Goal: Task Accomplishment & Management: Use online tool/utility

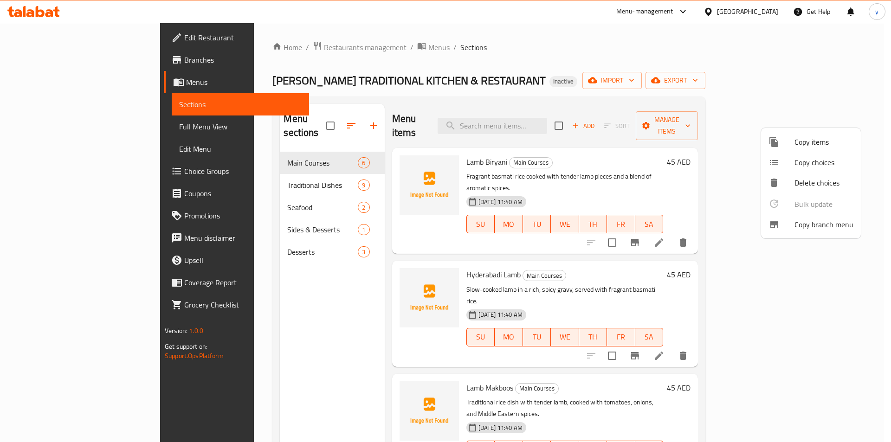
drag, startPoint x: 63, startPoint y: 124, endPoint x: 178, endPoint y: 29, distance: 150.0
click at [178, 29] on div at bounding box center [445, 221] width 891 height 442
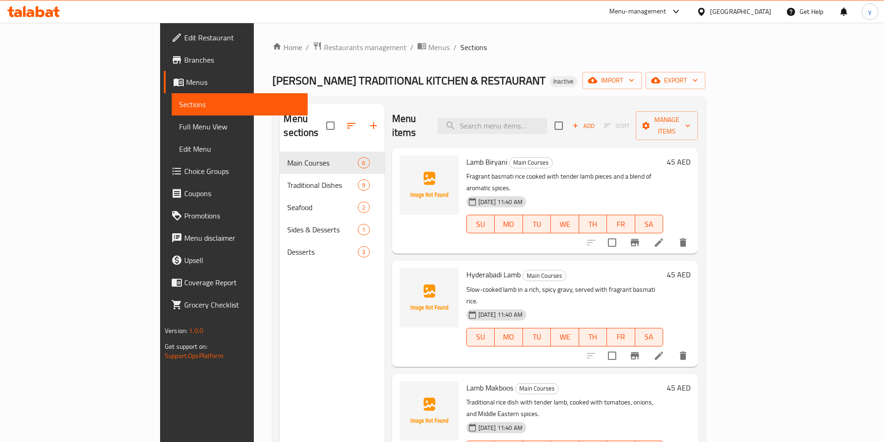
click at [179, 122] on span "Full Menu View" at bounding box center [239, 126] width 121 height 11
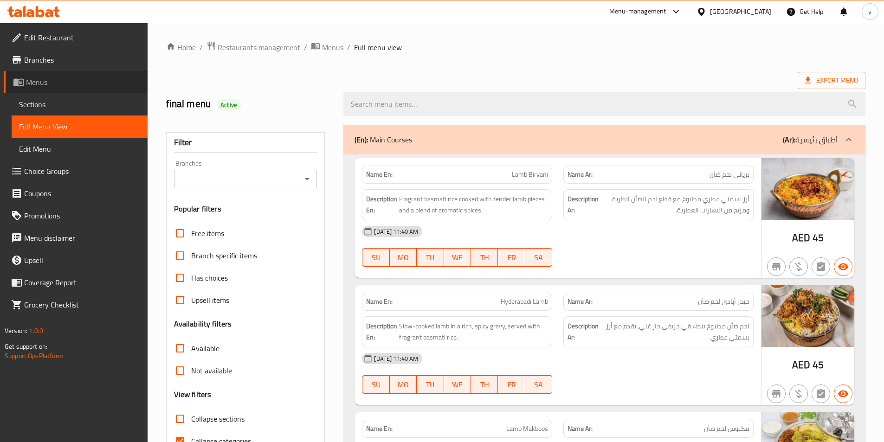
click at [65, 83] on span "Menus" at bounding box center [83, 82] width 114 height 11
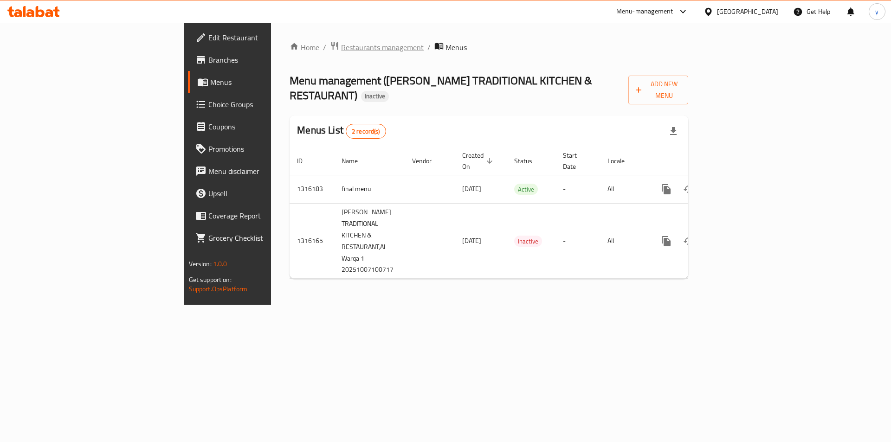
click at [341, 47] on span "Restaurants management" at bounding box center [382, 47] width 83 height 11
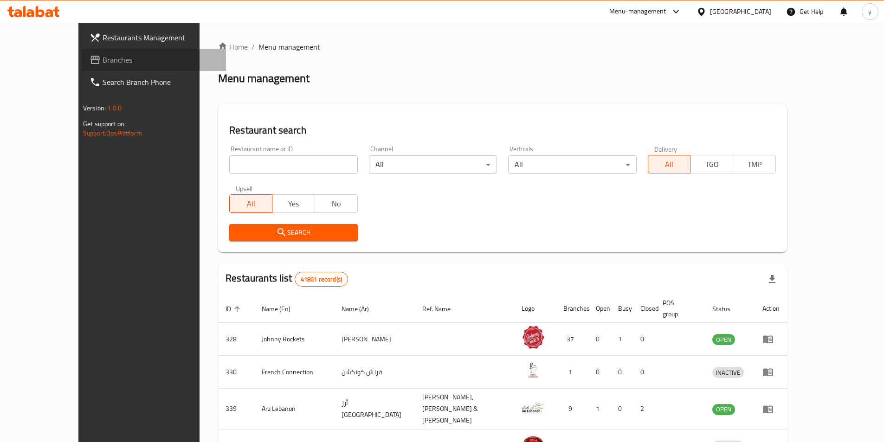
click at [103, 63] on span "Branches" at bounding box center [161, 59] width 116 height 11
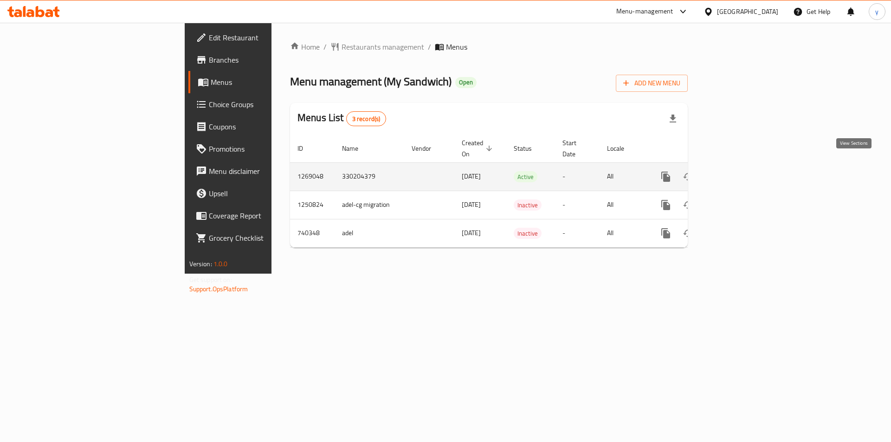
click at [738, 171] on icon "enhanced table" at bounding box center [732, 176] width 11 height 11
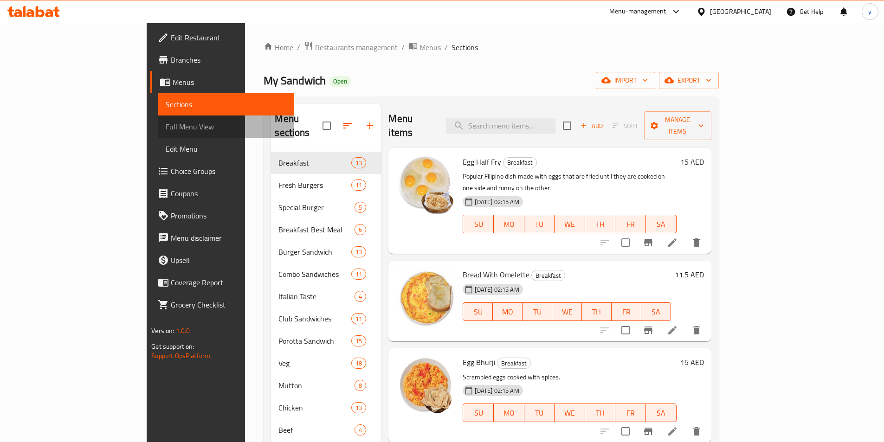
click at [166, 123] on span "Full Menu View" at bounding box center [226, 126] width 121 height 11
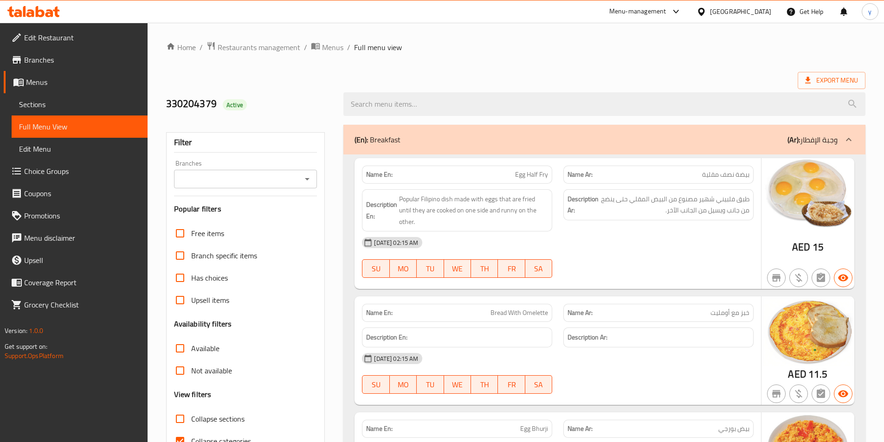
click at [64, 62] on span "Branches" at bounding box center [82, 59] width 116 height 11
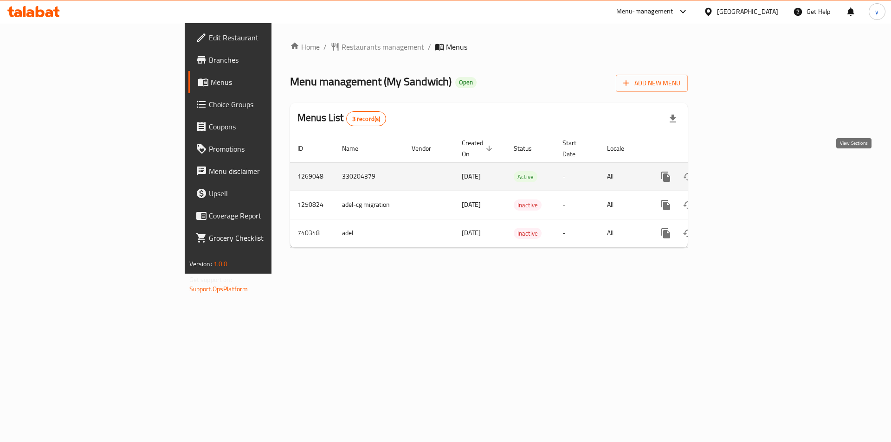
click at [738, 171] on icon "enhanced table" at bounding box center [732, 176] width 11 height 11
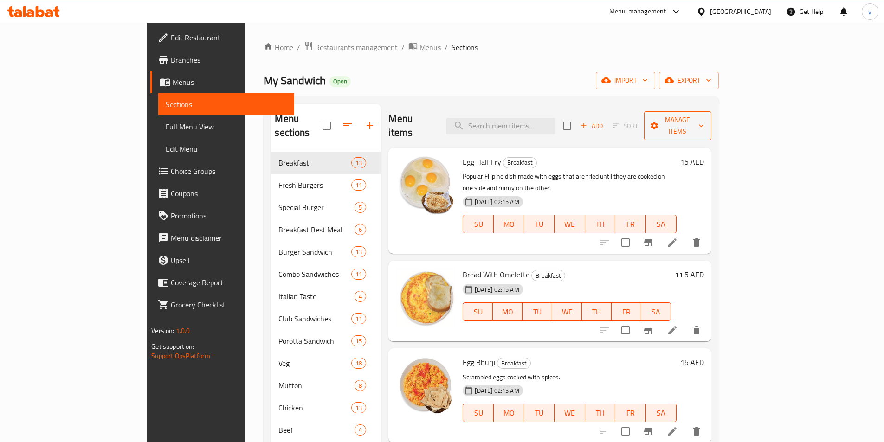
click at [704, 118] on span "Manage items" at bounding box center [678, 125] width 52 height 23
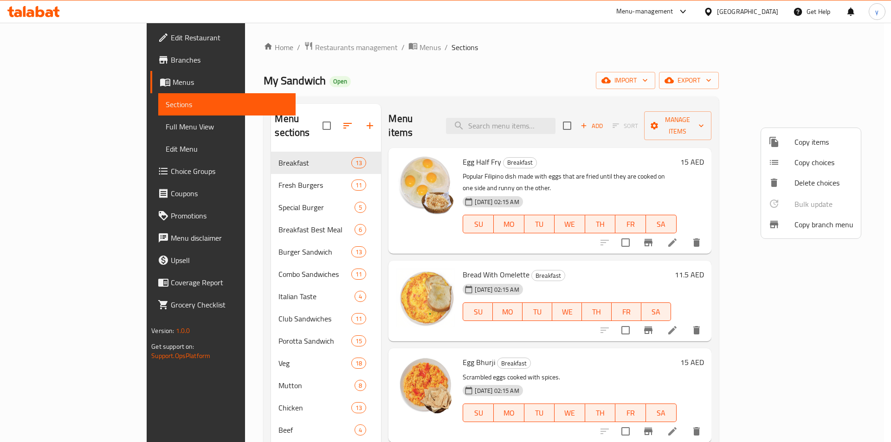
click at [801, 225] on span "Copy branch menu" at bounding box center [823, 224] width 59 height 11
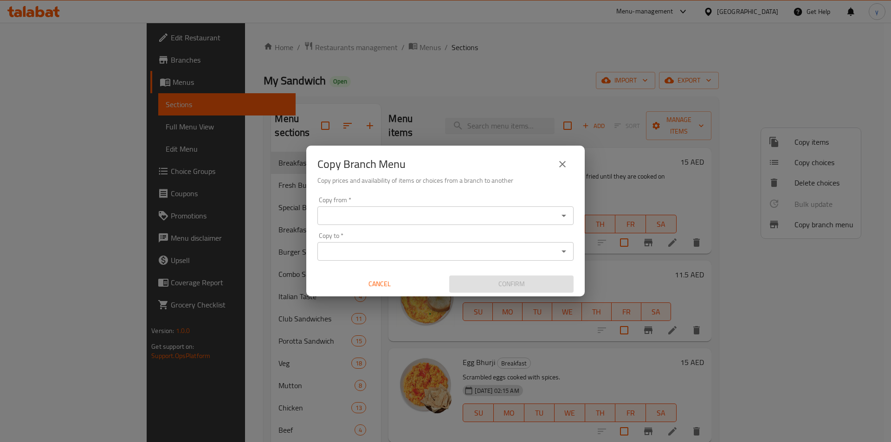
click at [532, 218] on input "Copy from   *" at bounding box center [437, 215] width 235 height 13
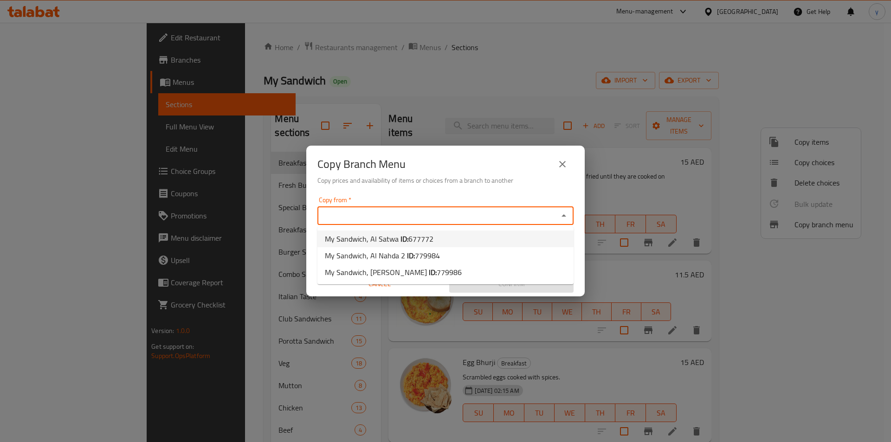
click at [517, 238] on li "My Sandwich, Al Satwa ID: 677772" at bounding box center [445, 239] width 256 height 17
type input "My Sandwich, Al Satwa"
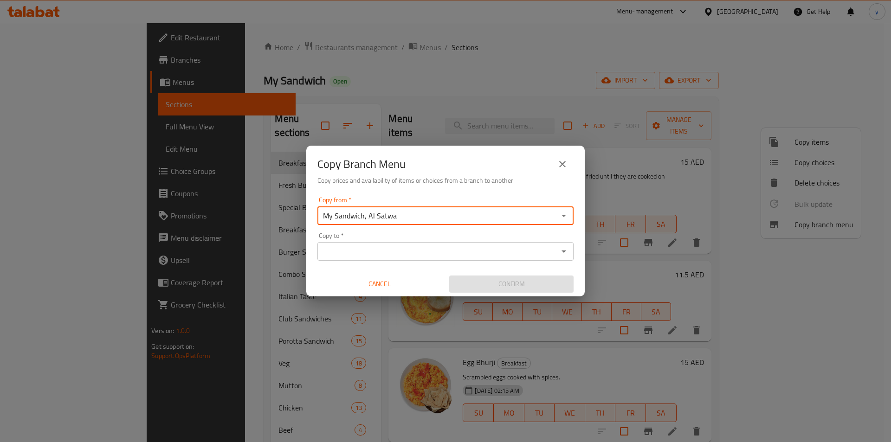
click at [540, 253] on input "Copy to   *" at bounding box center [437, 251] width 235 height 13
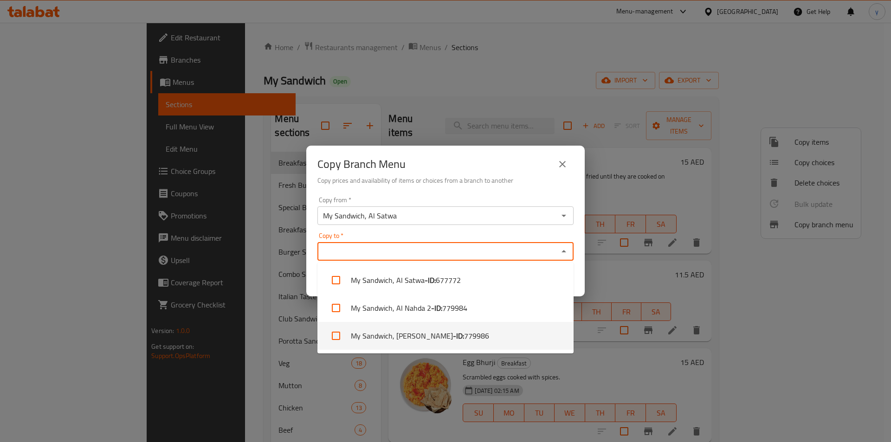
click at [477, 336] on li "My Sandwich, [PERSON_NAME] - ID: 779986" at bounding box center [445, 336] width 256 height 28
checkbox input "true"
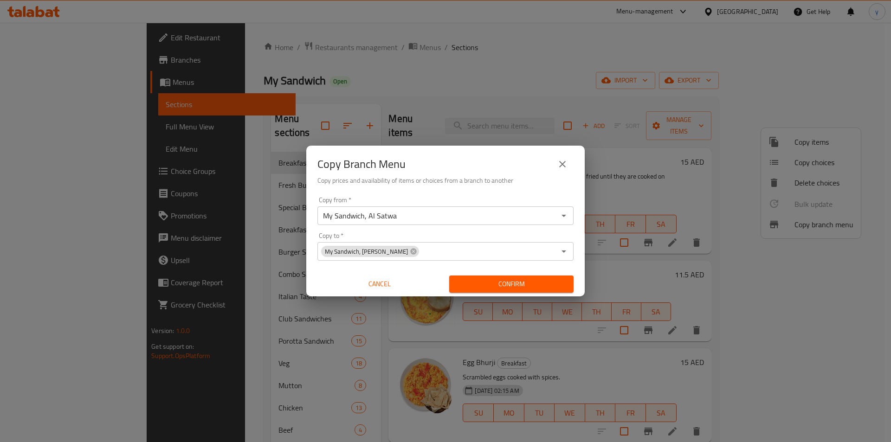
click at [542, 250] on input "Copy to   *" at bounding box center [488, 251] width 136 height 13
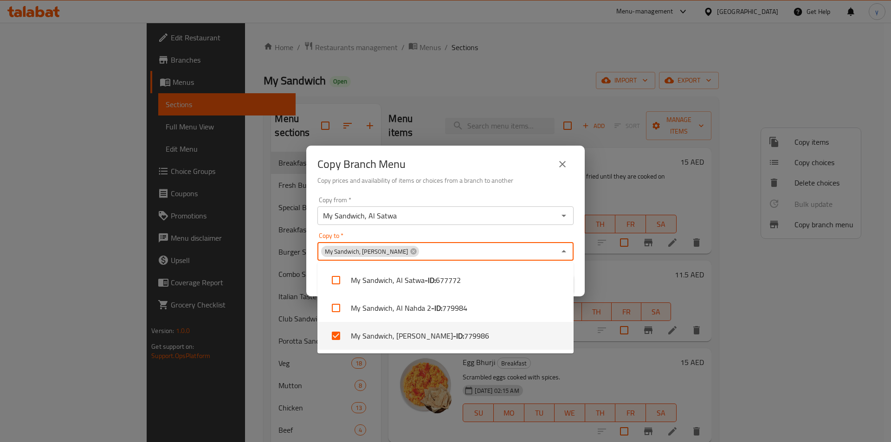
click at [498, 338] on li "My Sandwich, [PERSON_NAME] - ID: 779986" at bounding box center [445, 336] width 256 height 28
click at [490, 335] on li "My Sandwich, [PERSON_NAME] - ID: 779986" at bounding box center [445, 336] width 256 height 28
checkbox input "true"
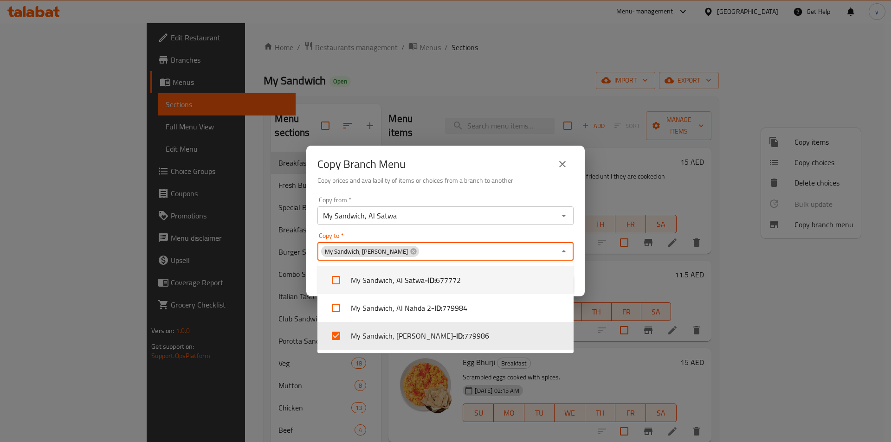
click at [497, 230] on div "Copy from   * My Sandwich, Al Satwa Copy from * Copy to   * My Sandwich, Al Gar…" at bounding box center [445, 244] width 278 height 103
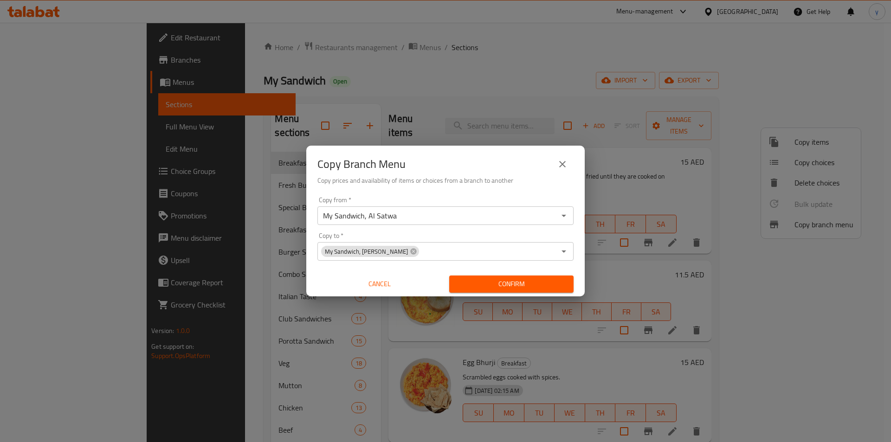
click at [506, 281] on span "Confirm" at bounding box center [512, 284] width 110 height 12
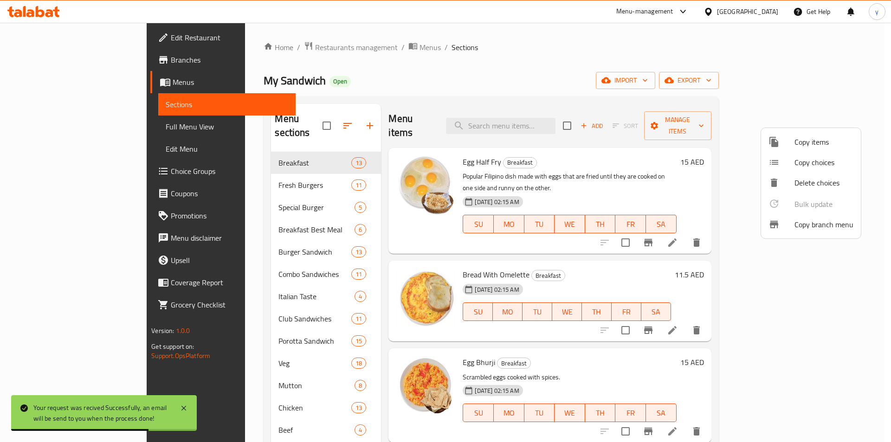
click at [60, 64] on div at bounding box center [445, 221] width 891 height 442
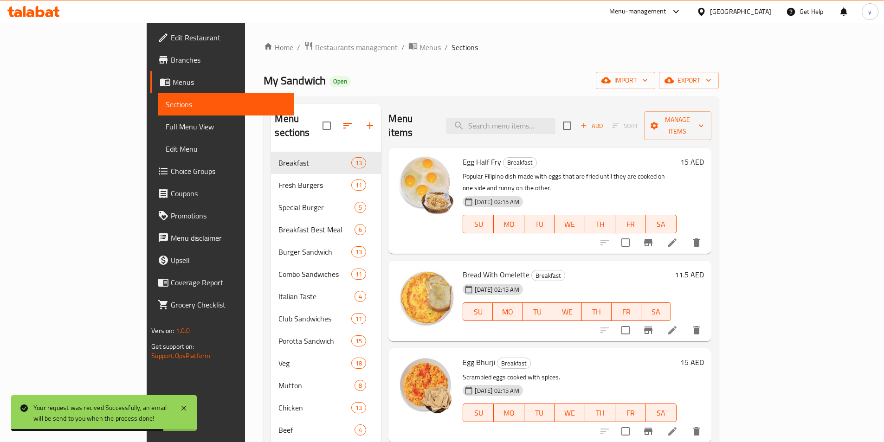
click at [171, 62] on span "Branches" at bounding box center [229, 59] width 116 height 11
